Goal: Information Seeking & Learning: Check status

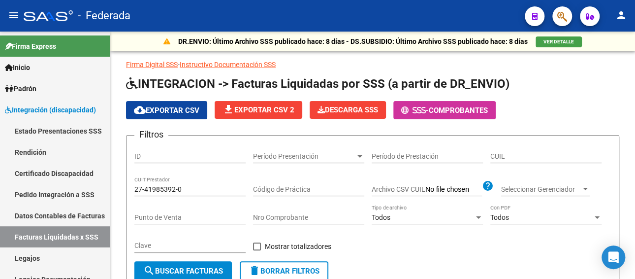
scroll to position [49, 0]
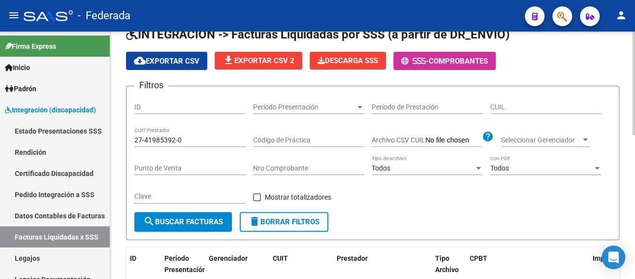
click at [520, 103] on input "CUIL" at bounding box center [545, 107] width 111 height 8
paste input "27-52471274-7"
type input "27-52471274-7"
drag, startPoint x: 182, startPoint y: 136, endPoint x: 121, endPoint y: 137, distance: 61.6
click at [121, 137] on div "DR.ENVIO: Último Archivo SSS publicado hace: 8 días - DS.SUBSIDIO: Último Archi…" at bounding box center [372, 246] width 525 height 529
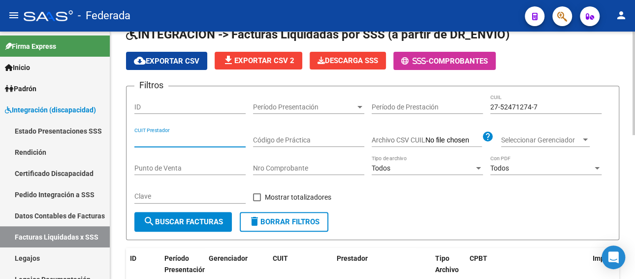
click at [180, 215] on button "search Buscar Facturas" at bounding box center [182, 222] width 97 height 20
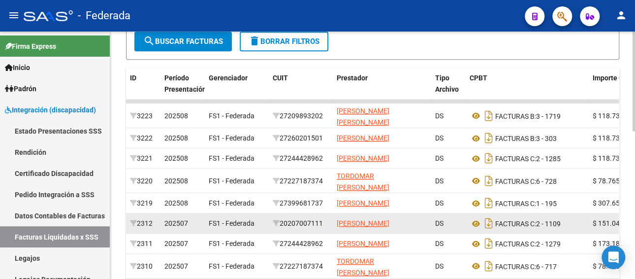
scroll to position [246, 0]
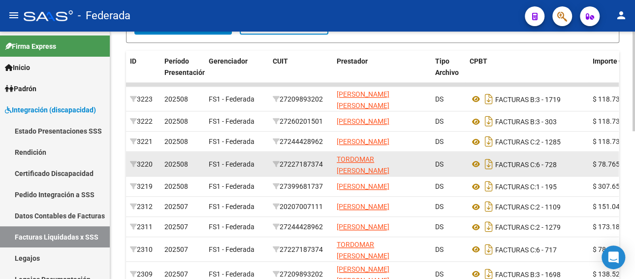
drag, startPoint x: 329, startPoint y: 171, endPoint x: 282, endPoint y: 170, distance: 47.3
click at [282, 170] on datatable-body-cell "27227187374" at bounding box center [301, 164] width 64 height 24
copy div "27227187374"
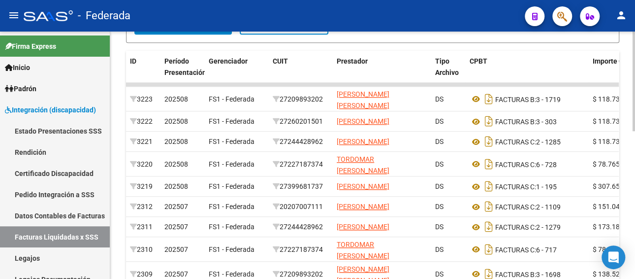
scroll to position [148, 0]
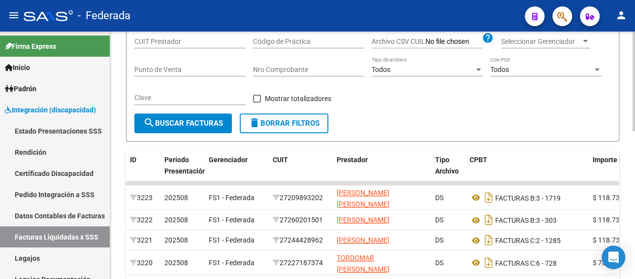
click at [169, 41] on input "CUIT Prestador" at bounding box center [189, 41] width 111 height 8
paste input "27-22718737-4"
type input "27-22718737-4"
click at [176, 121] on span "search Buscar Facturas" at bounding box center [183, 123] width 80 height 9
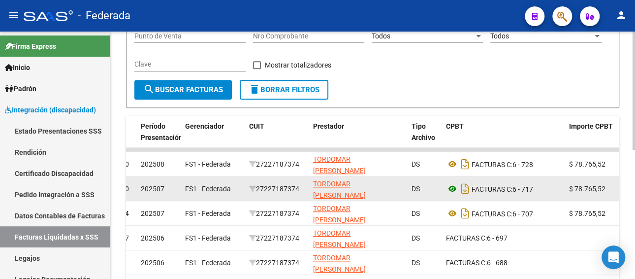
scroll to position [49, 0]
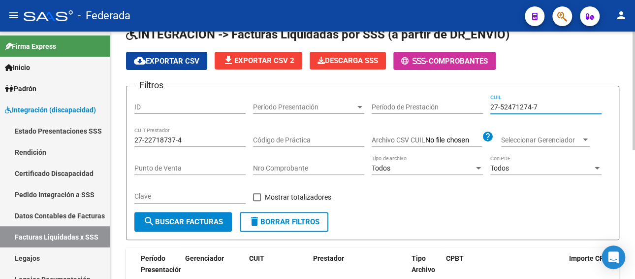
paste input
type input "27-52471274-7"
drag, startPoint x: 556, startPoint y: 108, endPoint x: 446, endPoint y: 115, distance: 110.0
click at [446, 115] on div "Filtros ID Período Presentación Período Presentación Período de Prestación 27-5…" at bounding box center [372, 153] width 477 height 118
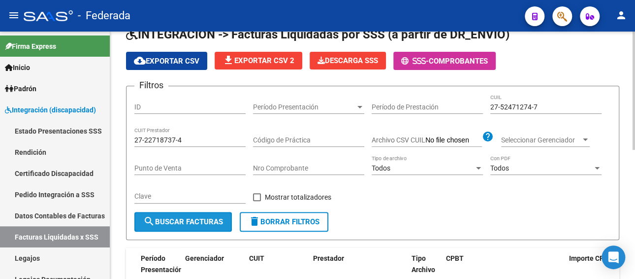
click at [212, 217] on span "search Buscar Facturas" at bounding box center [183, 221] width 80 height 9
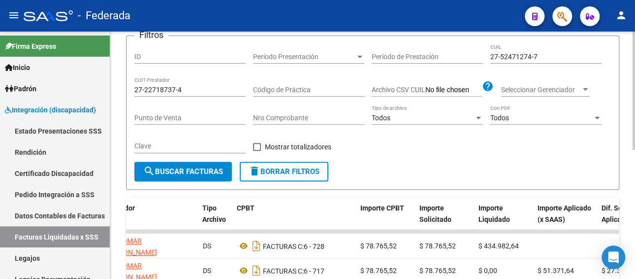
scroll to position [98, 0]
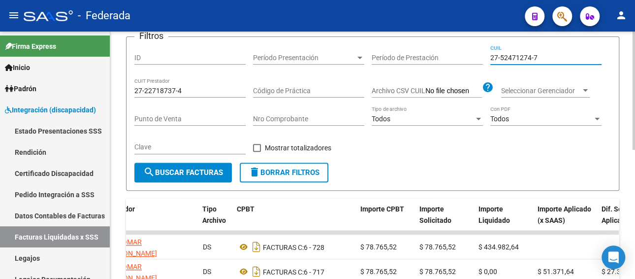
drag, startPoint x: 545, startPoint y: 56, endPoint x: 463, endPoint y: 60, distance: 81.8
click at [463, 60] on div "Filtros ID Período Presentación Período Presentación Período de Prestación 27-5…" at bounding box center [372, 104] width 477 height 118
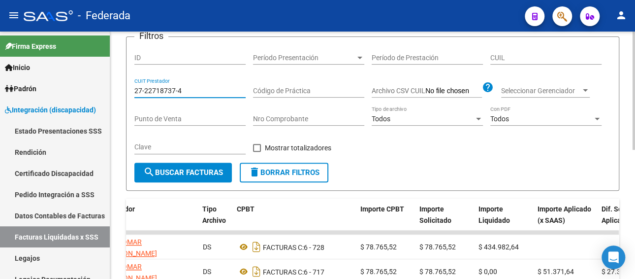
paste input "7134015-5"
drag, startPoint x: 197, startPoint y: 88, endPoint x: 114, endPoint y: 88, distance: 83.2
click at [114, 88] on div "DR.ENVIO: Último Archivo SSS publicado hace: 8 días - DS.SUBSIDIO: Último Archi…" at bounding box center [372, 187] width 525 height 509
type input "27-27134015-5"
click at [187, 174] on span "search Buscar Facturas" at bounding box center [183, 172] width 80 height 9
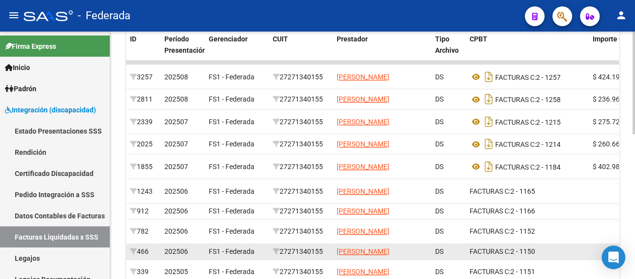
scroll to position [246, 0]
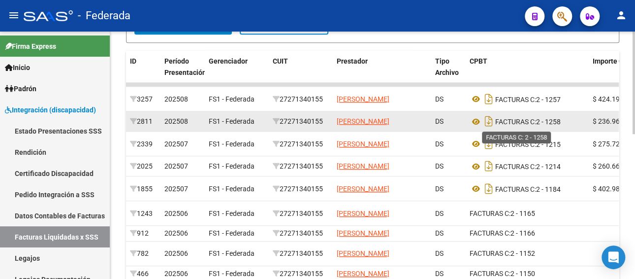
click at [495, 126] on span "FACTURAS C:" at bounding box center [515, 122] width 41 height 8
